Goal: Information Seeking & Learning: Learn about a topic

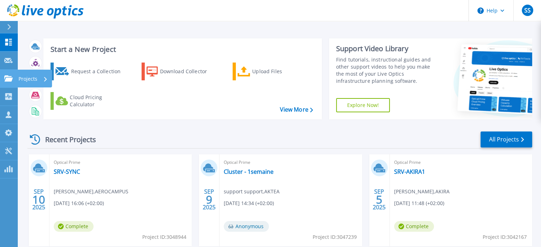
click at [10, 77] on icon at bounding box center [8, 78] width 9 height 6
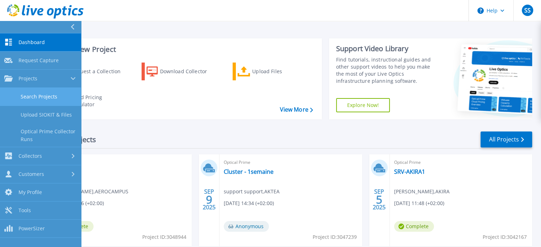
click at [38, 95] on link "Search Projects" at bounding box center [40, 97] width 81 height 18
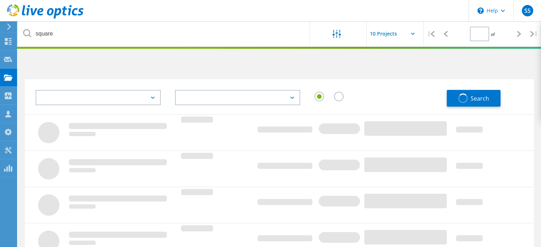
type input "1"
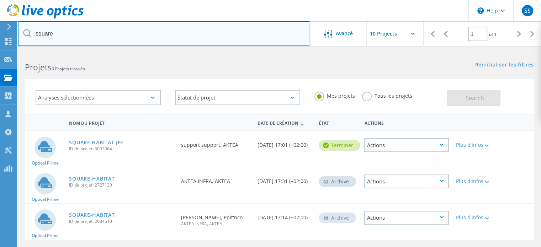
click at [120, 28] on input "square" at bounding box center [164, 33] width 293 height 25
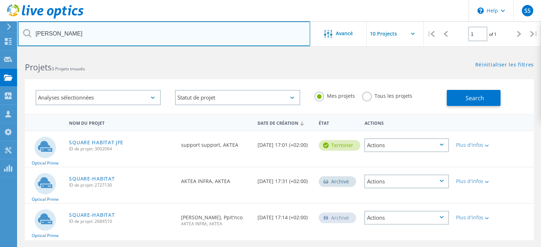
type input "creps"
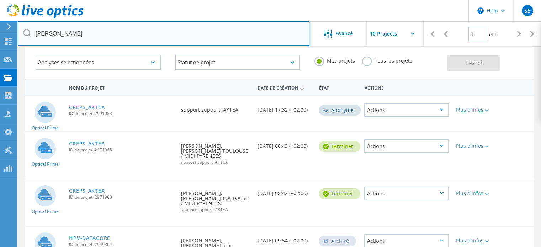
scroll to position [80, 0]
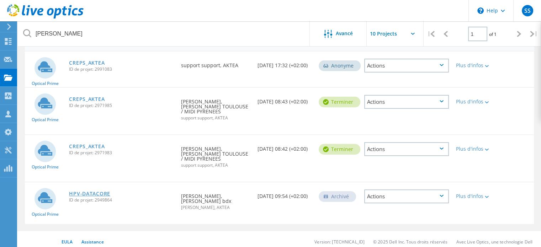
click at [90, 191] on link "HPV-DATACORE" at bounding box center [89, 193] width 41 height 5
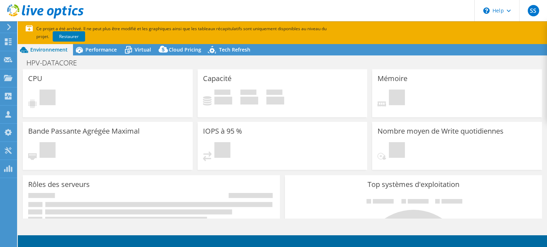
select select "USD"
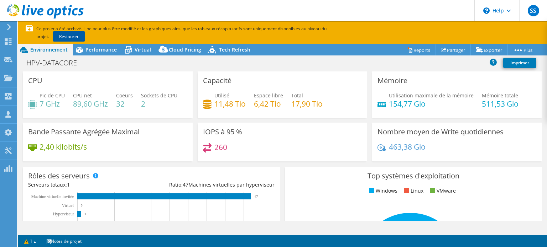
click at [53, 35] on link "Restaurer" at bounding box center [69, 36] width 32 height 10
click at [394, 143] on h4 "463,38 Gio" at bounding box center [407, 147] width 37 height 8
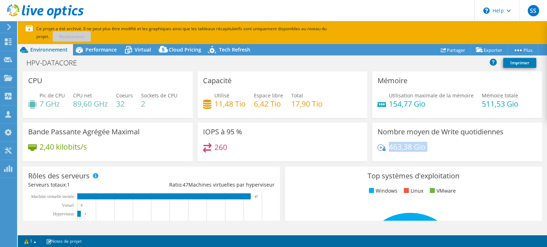
click at [394, 143] on h4 "463,38 Gio" at bounding box center [407, 147] width 37 height 8
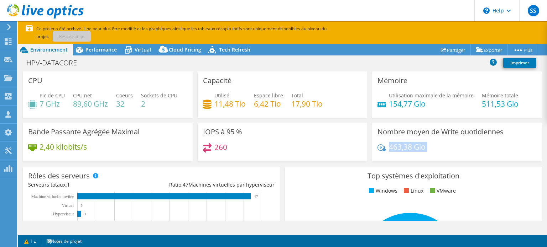
click at [394, 143] on h4 "463,38 Gio" at bounding box center [407, 147] width 37 height 8
click at [108, 48] on span "Performance" at bounding box center [100, 49] width 31 height 7
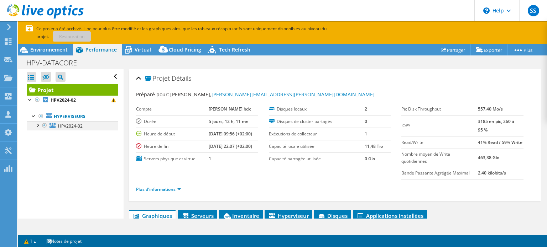
click at [37, 125] on div at bounding box center [37, 124] width 7 height 7
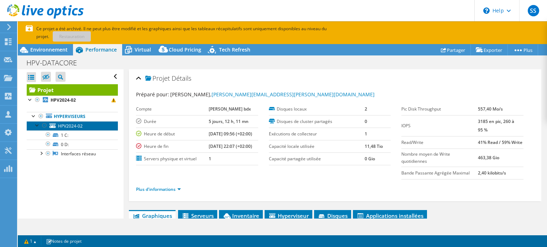
click at [85, 124] on link "HPV2024-02" at bounding box center [72, 125] width 91 height 9
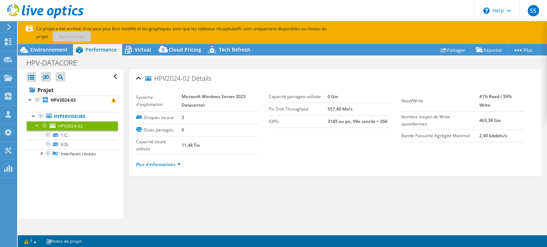
click at [37, 124] on div at bounding box center [37, 124] width 7 height 7
click at [159, 163] on link "Plus d'informations" at bounding box center [158, 165] width 45 height 6
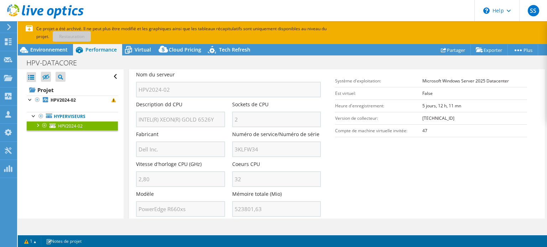
scroll to position [107, 0]
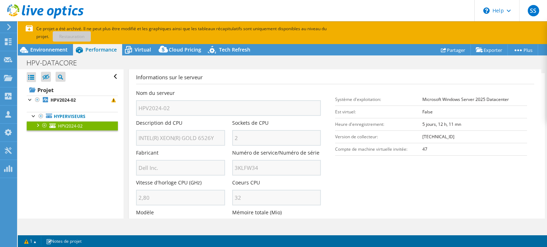
click at [273, 73] on h3 "Informations sur le serveur" at bounding box center [335, 78] width 398 height 11
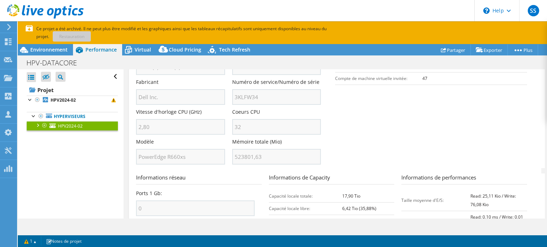
scroll to position [214, 0]
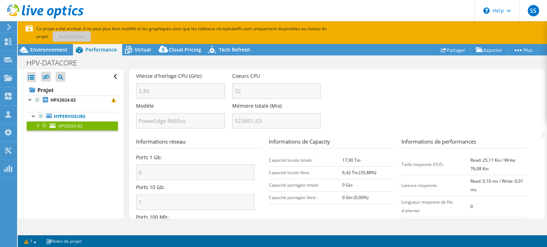
click at [285, 107] on div "Mémoire totale (Mio) 523801,63" at bounding box center [276, 116] width 89 height 26
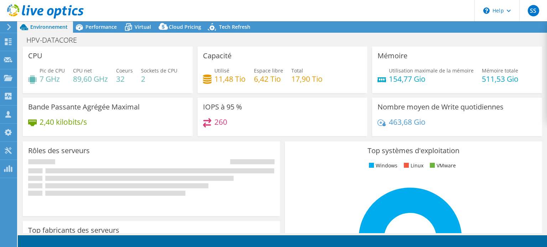
select select "USD"
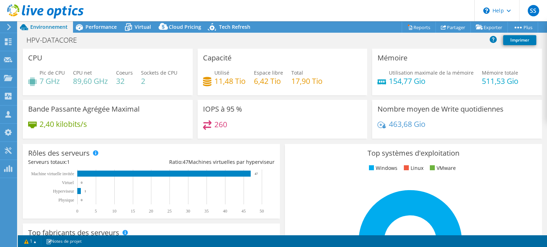
click at [290, 36] on div "HPV-DATACORE Imprimer" at bounding box center [282, 39] width 529 height 13
